Goal: Information Seeking & Learning: Learn about a topic

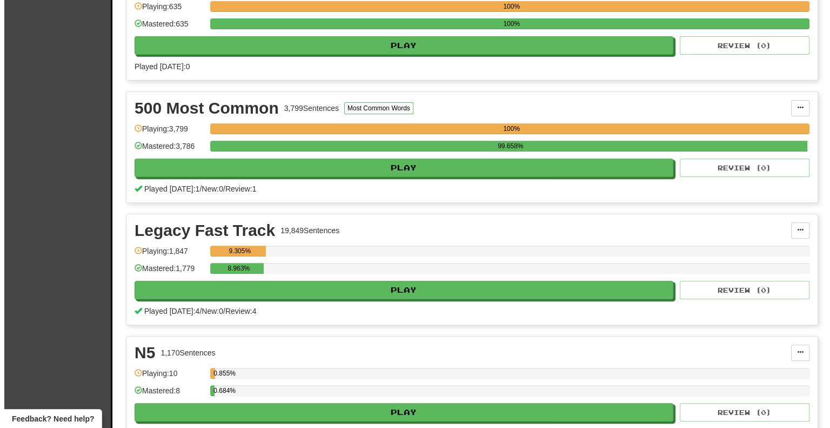
scroll to position [417, 0]
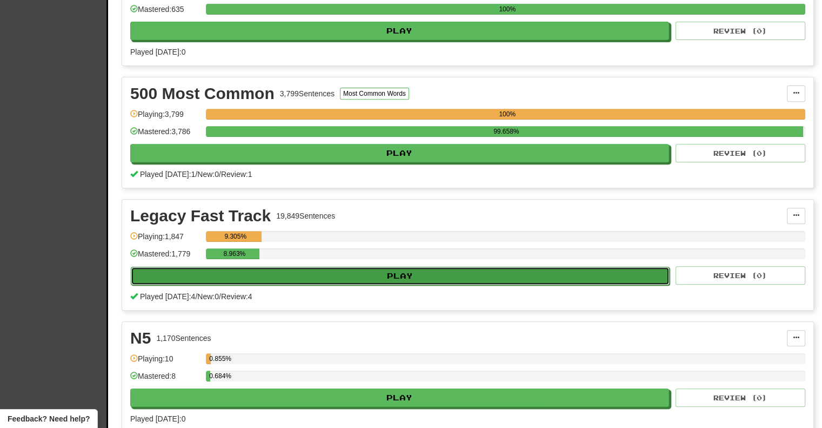
click at [281, 275] on button "Play" at bounding box center [400, 275] width 539 height 18
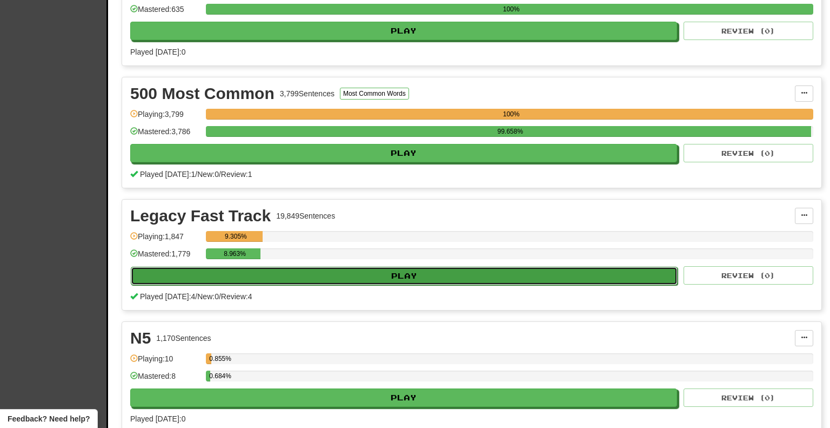
select select "**"
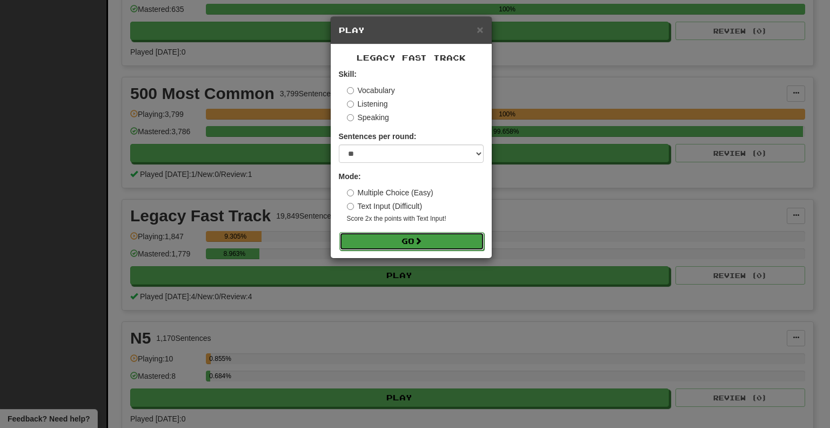
click at [380, 244] on button "Go" at bounding box center [411, 241] width 145 height 18
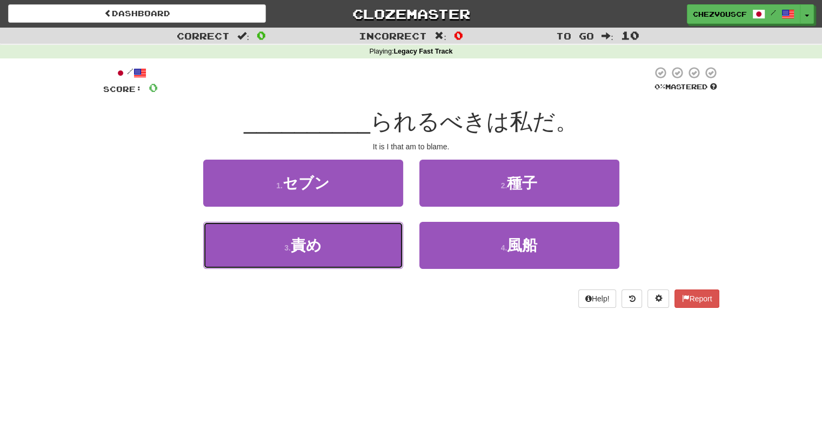
click at [380, 244] on button "3 . 責め" at bounding box center [303, 245] width 200 height 47
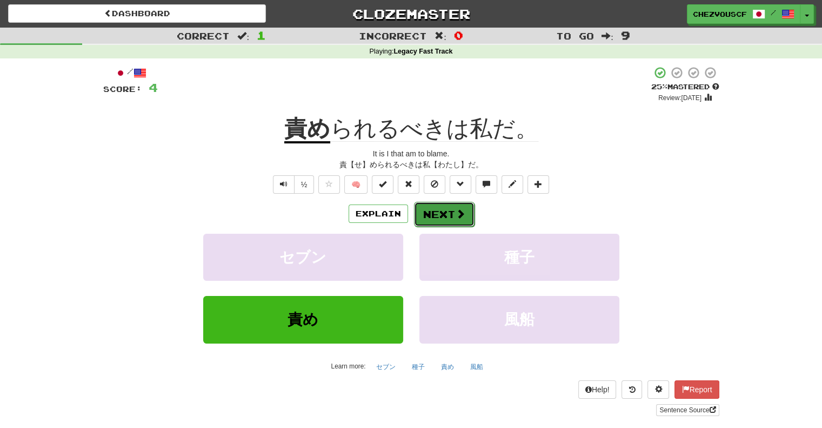
click at [442, 215] on button "Next" at bounding box center [444, 214] width 61 height 25
